Goal: Navigation & Orientation: Find specific page/section

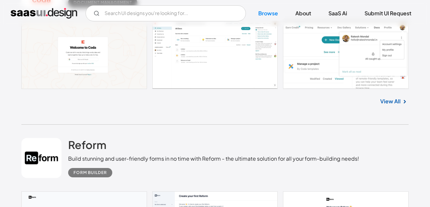
scroll to position [4118, 0]
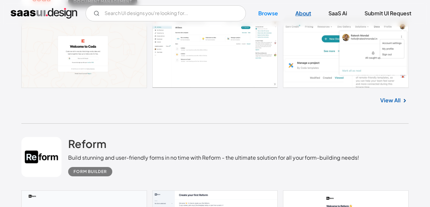
click at [304, 13] on link "About" at bounding box center [303, 13] width 32 height 15
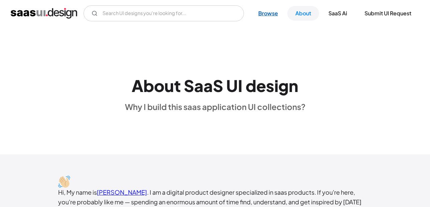
click at [272, 15] on link "Browse" at bounding box center [268, 13] width 36 height 15
